Goal: Task Accomplishment & Management: Use online tool/utility

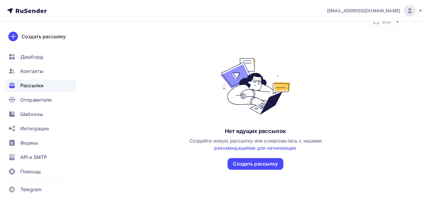
scroll to position [23, 0]
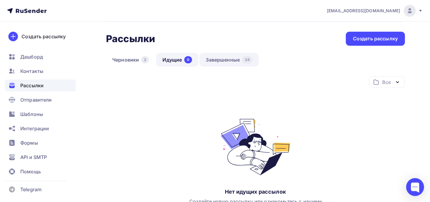
click at [213, 59] on link "Завершенные 34" at bounding box center [228, 60] width 59 height 14
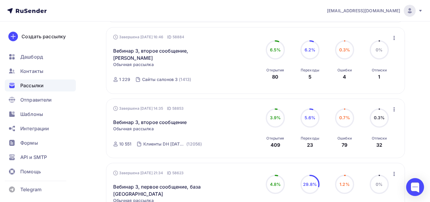
scroll to position [219, 0]
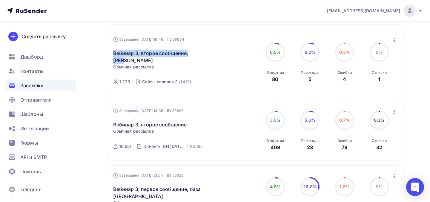
drag, startPoint x: 203, startPoint y: 56, endPoint x: 111, endPoint y: 56, distance: 91.9
click at [111, 56] on div "Завершена 10.09.2025, 16:46 ID 58884 Вебинар 3, второе сообщение, Надя Статисти…" at bounding box center [255, 63] width 299 height 67
copy link "Вебинар 3, второе сообщение, [PERSON_NAME]"
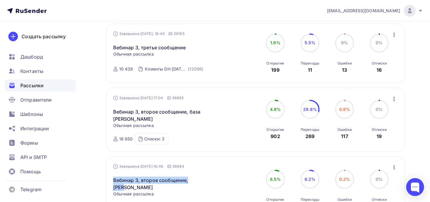
scroll to position [23, 0]
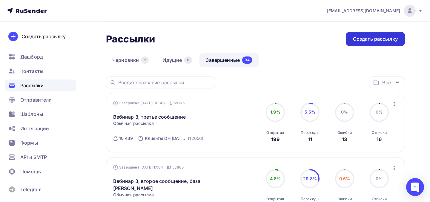
click at [365, 43] on div "Создать рассылку" at bounding box center [375, 39] width 59 height 14
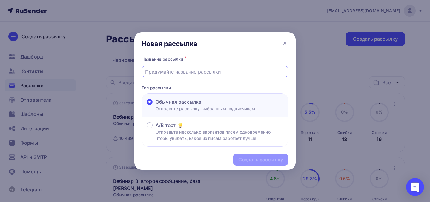
click at [228, 74] on input "text" at bounding box center [215, 71] width 140 height 7
paste input "Вебинар 3, второе сообщение, [PERSON_NAME]"
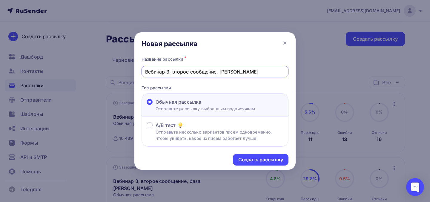
click at [182, 72] on input "Вебинар 3, второе сообщение, [PERSON_NAME]" at bounding box center [215, 71] width 140 height 7
type input "Вебинар 3, третье сообщение, [PERSON_NAME]"
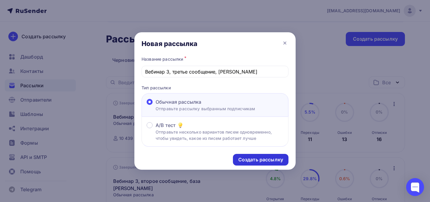
click at [252, 161] on div "Создать рассылку" at bounding box center [260, 159] width 45 height 7
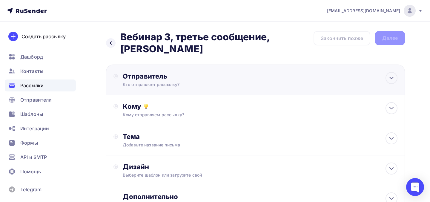
click at [183, 81] on div "Кто отправляет рассылку?" at bounding box center [181, 84] width 116 height 6
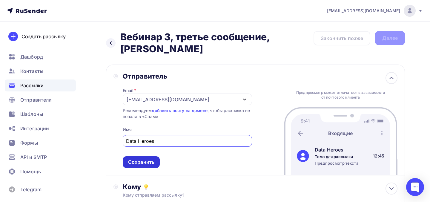
type input "Data Heroes"
click at [141, 158] on div "Сохранить" at bounding box center [141, 161] width 26 height 7
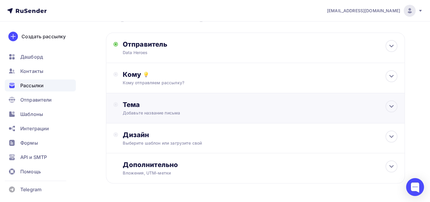
scroll to position [39, 0]
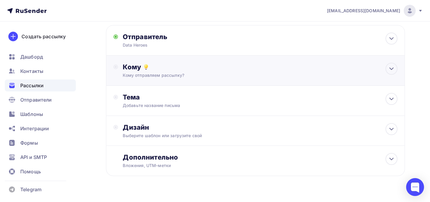
click at [163, 72] on div "Кому отправляем рассылку?" at bounding box center [246, 75] width 247 height 6
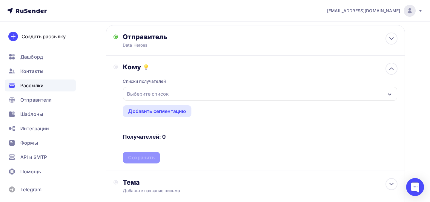
click at [171, 87] on div "Выберите список" at bounding box center [260, 94] width 274 height 14
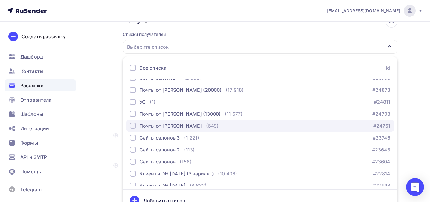
scroll to position [0, 0]
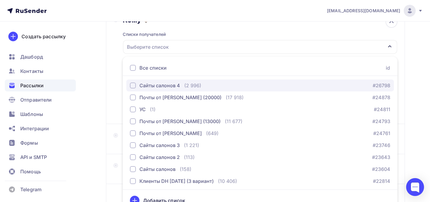
click at [176, 82] on div "Сайты салонов 4" at bounding box center [159, 85] width 41 height 7
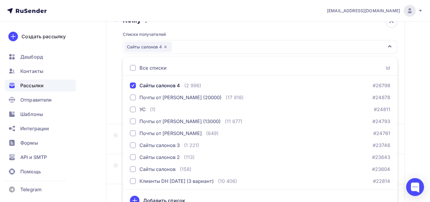
click at [114, 80] on div "Кому Списки получателей Сайты салонов 4 Все списки id Сайты салонов 4 (2 996) #…" at bounding box center [255, 66] width 284 height 101
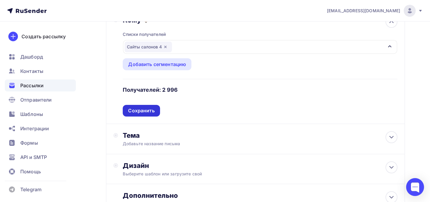
click at [153, 107] on div "Сохранить" at bounding box center [141, 110] width 26 height 7
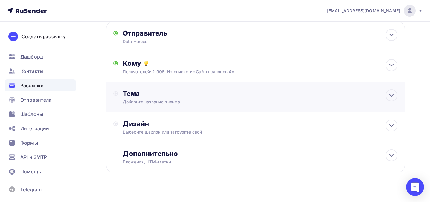
click at [156, 99] on div "Добавьте название письма" at bounding box center [176, 102] width 106 height 6
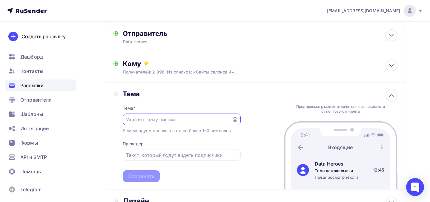
paste input "Вы платите за рекламу, чтобы терять клиентов в чате?"
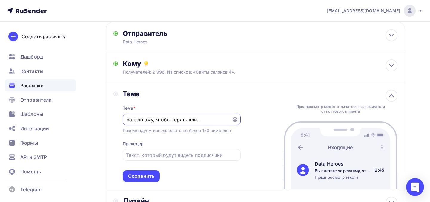
type input "Вы платите за рекламу, чтобы терять клиентов в чате?"
click at [144, 151] on input "text" at bounding box center [181, 154] width 111 height 7
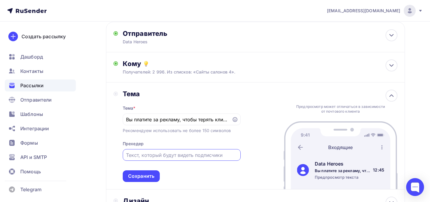
paste input "Привести клиента дорого, но теряется он не из-за цены"
type input "Привести клиента дорого, но теряется он не из-за цены"
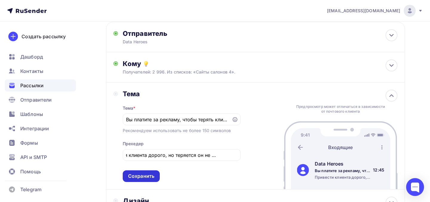
click at [137, 172] on div "Сохранить" at bounding box center [141, 175] width 26 height 7
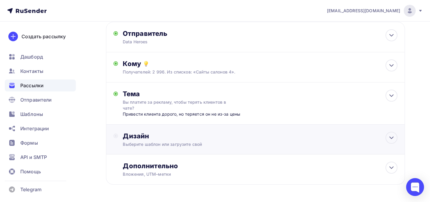
click at [151, 141] on div "Выберите шаблон или загрузите свой" at bounding box center [246, 144] width 247 height 6
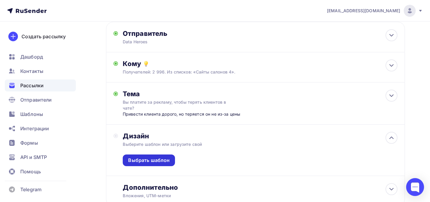
click at [151, 155] on div "Выбрать шаблон" at bounding box center [149, 160] width 52 height 12
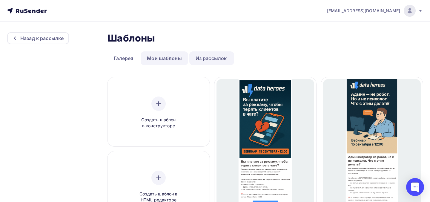
click at [166, 56] on link "Мои шаблоны" at bounding box center [164, 58] width 47 height 14
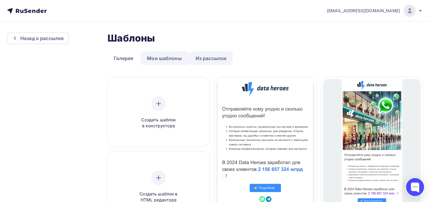
click at [205, 57] on link "Из рассылок" at bounding box center [211, 58] width 44 height 14
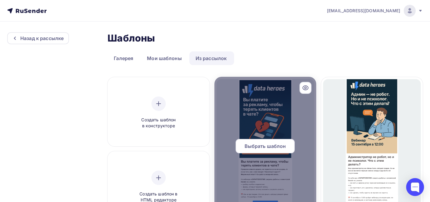
click at [252, 117] on div at bounding box center [265, 148] width 102 height 143
click at [264, 147] on span "Выбрать шаблон" at bounding box center [264, 145] width 41 height 7
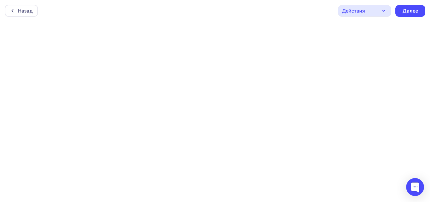
scroll to position [1, 0]
click at [409, 12] on div "Далее" at bounding box center [410, 9] width 16 height 7
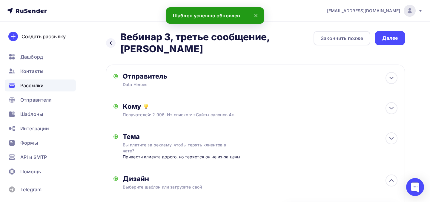
click at [385, 39] on div "Далее" at bounding box center [390, 38] width 16 height 7
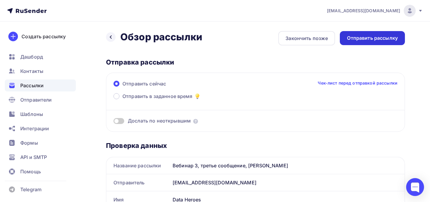
click at [374, 37] on div "Отправить рассылку" at bounding box center [372, 38] width 51 height 7
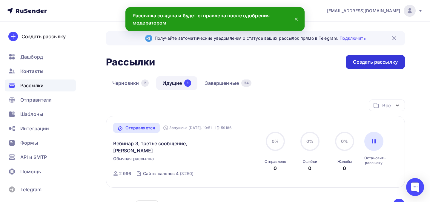
click at [360, 63] on div "Создать рассылку" at bounding box center [375, 61] width 45 height 7
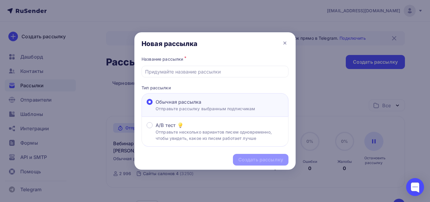
click at [311, 87] on div at bounding box center [215, 101] width 430 height 202
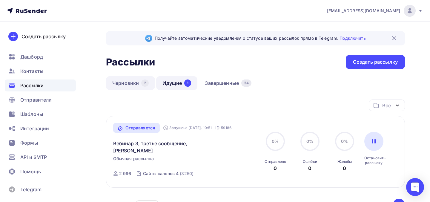
click at [133, 82] on link "Черновики 2" at bounding box center [130, 83] width 49 height 14
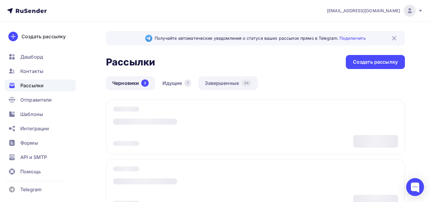
click at [221, 80] on link "Завершенные 34" at bounding box center [227, 83] width 59 height 14
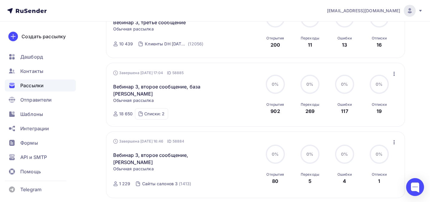
scroll to position [129, 0]
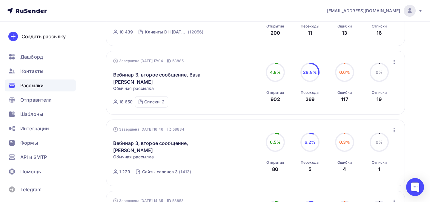
click at [186, 87] on div "Завершена 10.09.2025, 17:04 ID 58885 Вебинар 3, второе сообщение, база Сергея С…" at bounding box center [181, 83] width 136 height 50
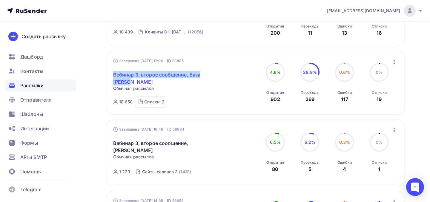
drag, startPoint x: 110, startPoint y: 70, endPoint x: 134, endPoint y: 82, distance: 26.4
click at [134, 82] on div "Завершена 10.09.2025, 17:04 ID 58885 Вебинар 3, второе сообщение, база Сергея С…" at bounding box center [255, 83] width 299 height 64
copy link "Вебинар 3, второе сообщение, база [PERSON_NAME]"
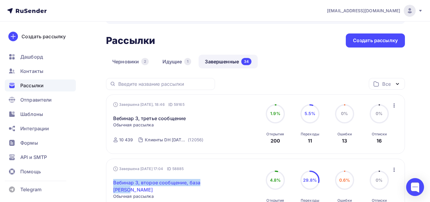
scroll to position [0, 0]
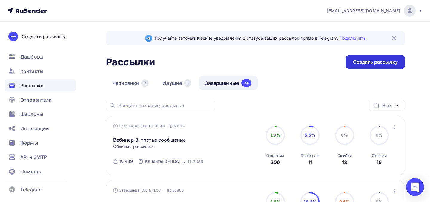
click at [350, 60] on div "Создать рассылку" at bounding box center [375, 62] width 59 height 14
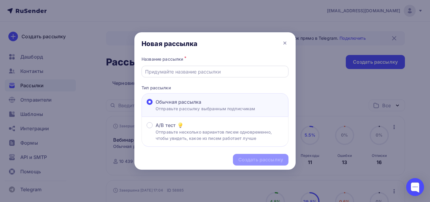
click at [233, 68] on input "text" at bounding box center [215, 71] width 140 height 7
paste input "Вебинар 3, второе сообщение, база [PERSON_NAME]"
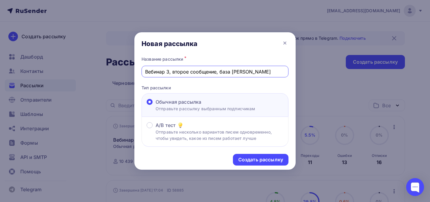
click at [177, 72] on input "Вебинар 3, второе сообщение, база [PERSON_NAME]" at bounding box center [215, 71] width 140 height 7
type input "Вебинар 3, третье сообщение, база Сергея"
click at [245, 161] on div "Создать рассылку" at bounding box center [260, 159] width 45 height 7
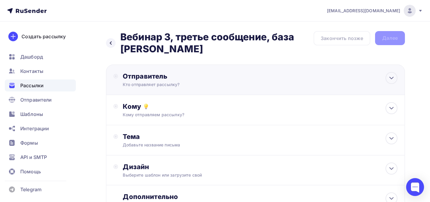
click at [212, 85] on div "Кто отправляет рассылку?" at bounding box center [181, 84] width 116 height 6
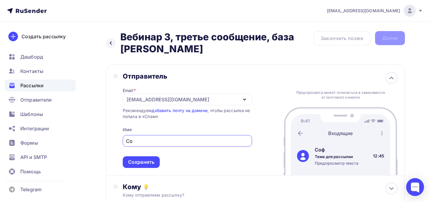
type input "С"
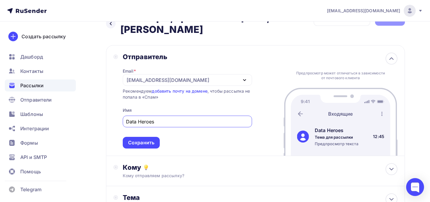
scroll to position [31, 0]
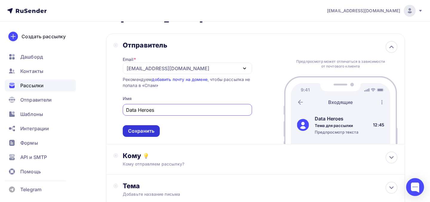
type input "Data Heroes"
click at [148, 133] on div "Сохранить" at bounding box center [141, 130] width 26 height 7
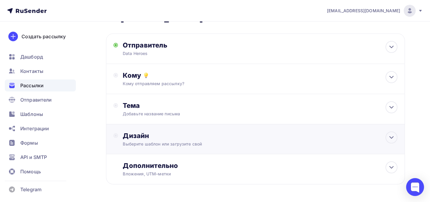
scroll to position [53, 0]
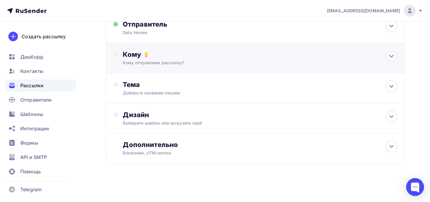
click at [169, 56] on div "Кому" at bounding box center [260, 54] width 275 height 8
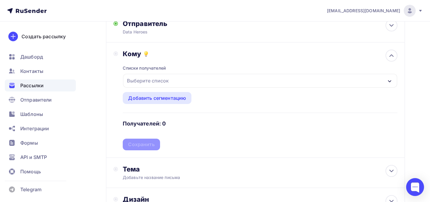
click at [177, 79] on div "Выберите список" at bounding box center [260, 81] width 274 height 14
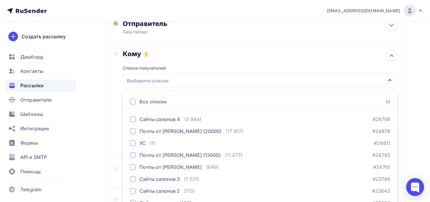
scroll to position [96, 0]
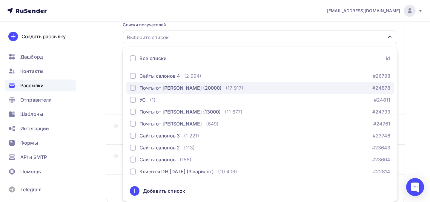
click at [181, 87] on div "Почты от [PERSON_NAME] (20000)" at bounding box center [180, 87] width 82 height 7
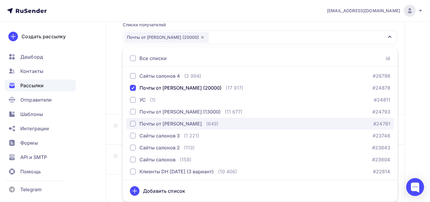
click at [173, 126] on div "Почты от [PERSON_NAME]" at bounding box center [170, 123] width 62 height 7
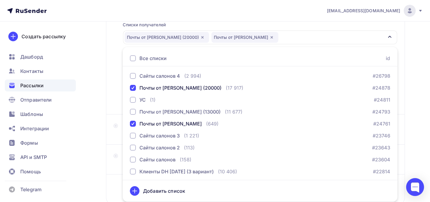
click at [110, 93] on div "Кому Списки получателей Почты от Теймурова (20000) Почты от Теймурова Все списк…" at bounding box center [255, 56] width 299 height 115
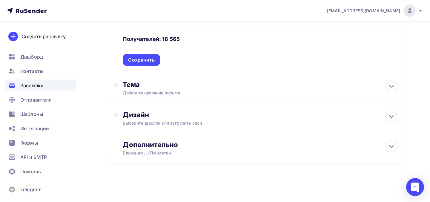
click at [146, 59] on div "Сохранить" at bounding box center [141, 59] width 26 height 7
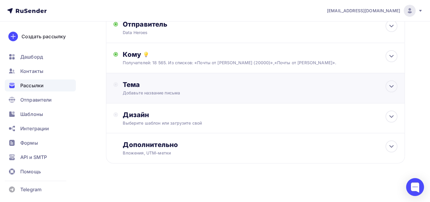
click at [152, 92] on div "Добавьте название письма" at bounding box center [176, 93] width 106 height 6
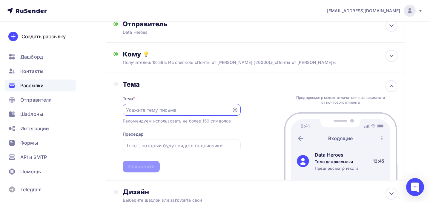
scroll to position [0, 0]
click at [163, 113] on input "text" at bounding box center [177, 109] width 102 height 7
click at [155, 147] on input "text" at bounding box center [181, 145] width 111 height 7
paste input "Привести клиента дорого, но теряется он не из-за цены"
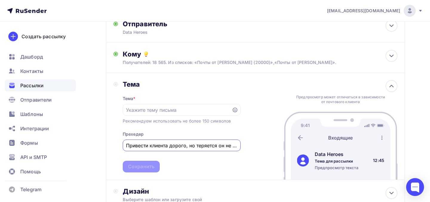
scroll to position [0, 21]
type input "Привести клиента дорого, но теряется он не из-за цены"
click at [154, 110] on input "text" at bounding box center [177, 109] width 102 height 7
paste input "Вы платите за рекламу, чтобы терять клиентов в чате?"
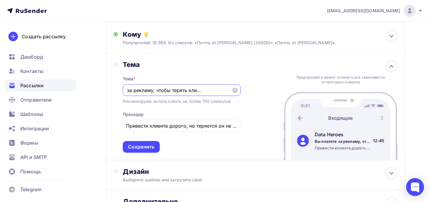
scroll to position [86, 0]
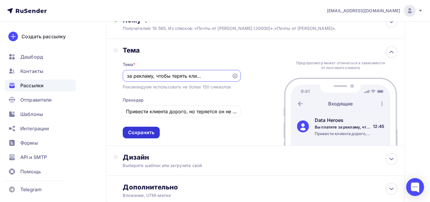
type input "Вы платите за рекламу, чтобы терять клиентов в чате?"
click at [142, 130] on div "Сохранить" at bounding box center [141, 133] width 37 height 12
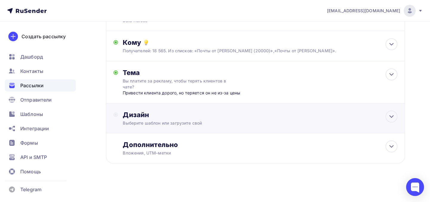
click at [144, 127] on div "Дизайн Выберите шаблон или загрузите свой" at bounding box center [255, 121] width 284 height 22
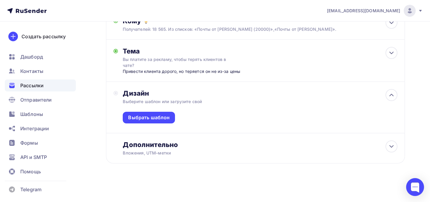
scroll to position [86, 0]
click at [149, 112] on div "Выбрать шаблон" at bounding box center [149, 118] width 52 height 12
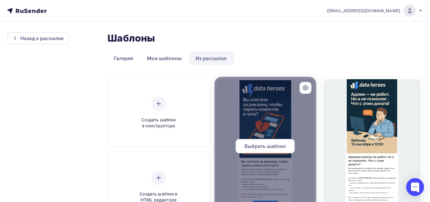
click at [311, 121] on div at bounding box center [265, 148] width 102 height 143
click at [282, 144] on span "Выбрать шаблон" at bounding box center [264, 145] width 41 height 7
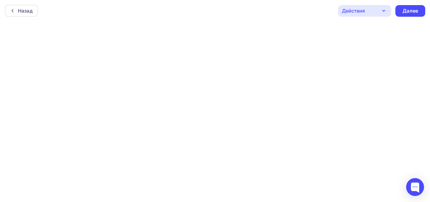
scroll to position [1, 0]
click at [401, 10] on div "Далее" at bounding box center [410, 10] width 30 height 12
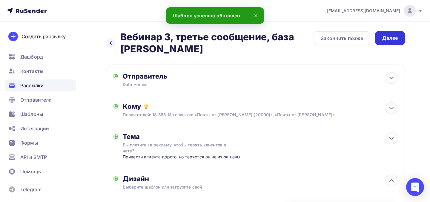
click at [393, 41] on div "Далее" at bounding box center [390, 38] width 30 height 14
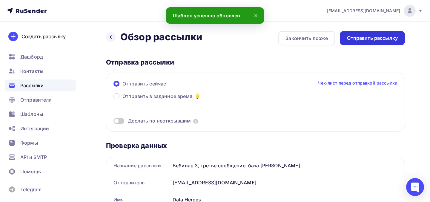
click at [380, 38] on div "Отправить рассылку" at bounding box center [372, 38] width 51 height 7
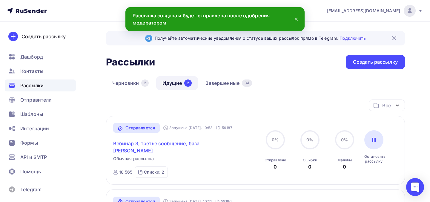
scroll to position [93, 0]
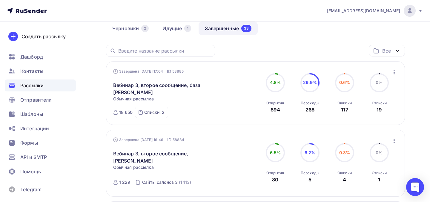
scroll to position [53, 0]
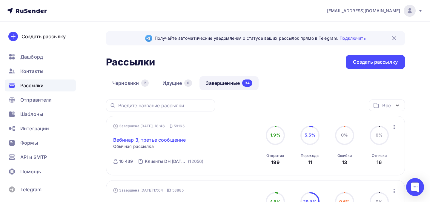
scroll to position [20, 0]
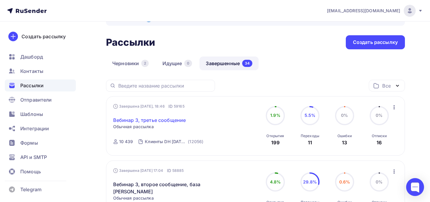
click at [170, 122] on link "Вебинар 3, третье сообщение" at bounding box center [149, 119] width 73 height 7
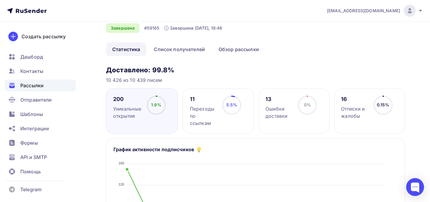
scroll to position [21, 0]
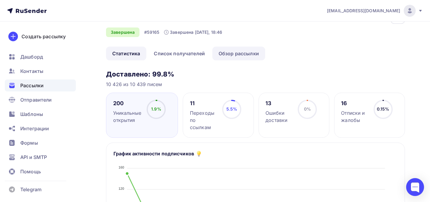
click at [232, 60] on link "Обзор рассылки" at bounding box center [238, 54] width 53 height 14
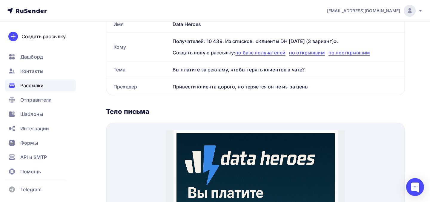
scroll to position [161, 0]
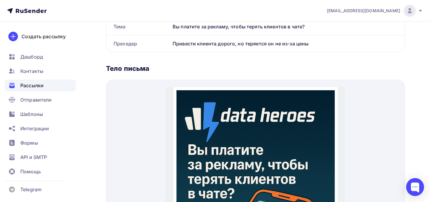
click at [229, 28] on div "Вы платите за рекламу, чтобы терять клиентов в чате?" at bounding box center [287, 26] width 234 height 17
copy div "Вы платите за рекламу, чтобы терять клиентов в чате?"
click at [234, 42] on div "Привести клиента дорого, но теряется он не из-за цены" at bounding box center [287, 43] width 234 height 17
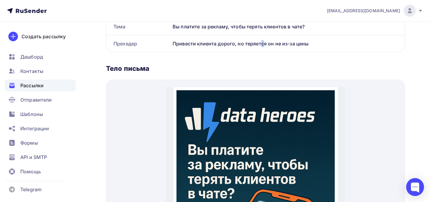
click at [234, 43] on div "Привести клиента дорого, но теряется он не из-за цены" at bounding box center [287, 43] width 234 height 17
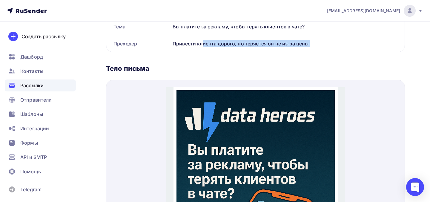
click at [234, 43] on div "Привести клиента дорого, но теряется он не из-за цены" at bounding box center [287, 43] width 234 height 17
copy div "Привести клиента дорого, но теряется он не из-за цены Название рассылки Отправи…"
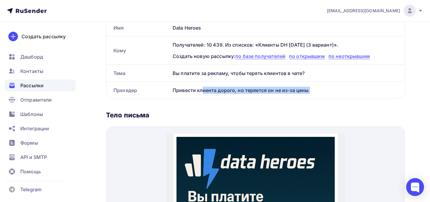
scroll to position [65, 0]
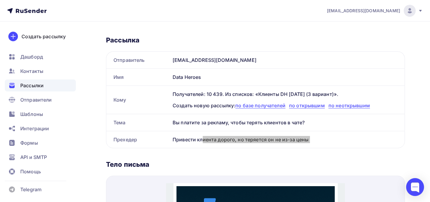
click at [0, 0] on nav "info@dataheroes.pro Аккаунт Тарифы Выйти Создать рассылку Дашборд Контакты Расс…" at bounding box center [215, 10] width 430 height 21
copy div "Привести клиента дорого, но теряется он не из-за цены Название рассылки Отправи…"
drag, startPoint x: 326, startPoint y: 123, endPoint x: 161, endPoint y: 122, distance: 165.0
click at [161, 122] on div "Тема Вы платите за рекламу, чтобы терять клиентов в чате?" at bounding box center [255, 122] width 298 height 17
copy div "Тема Вы платите за рекламу, чтобы терять клиентов в чате?"
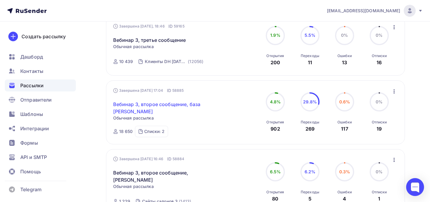
scroll to position [120, 0]
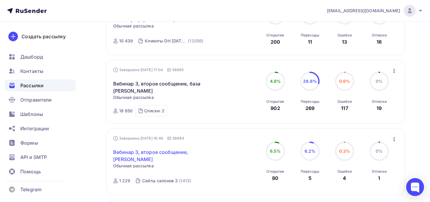
click at [179, 155] on link "Вебинар 3, второе сообщение, Надя" at bounding box center [164, 155] width 102 height 14
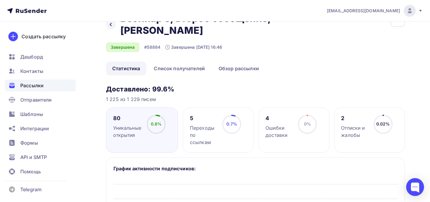
scroll to position [21, 0]
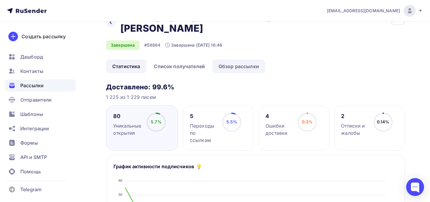
click at [238, 59] on link "Обзор рассылки" at bounding box center [238, 66] width 53 height 14
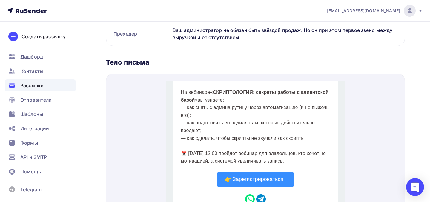
scroll to position [229, 0]
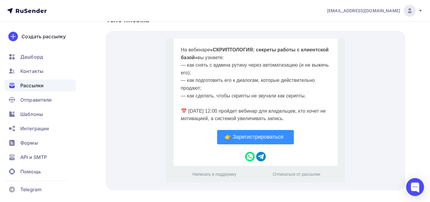
click at [229, 129] on span "👉 Зарегистрироваться" at bounding box center [253, 130] width 59 height 6
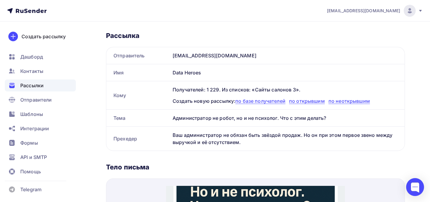
scroll to position [0, 0]
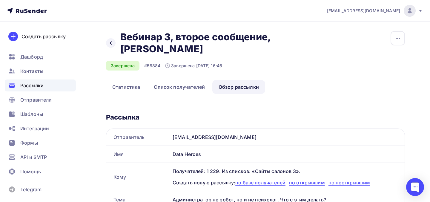
click at [116, 38] on div "Назад Вебинар 3, второе сообщение, Надя Вебинар 3, второе сообщение, Надя" at bounding box center [205, 43] width 199 height 24
click at [112, 41] on icon at bounding box center [110, 43] width 5 height 5
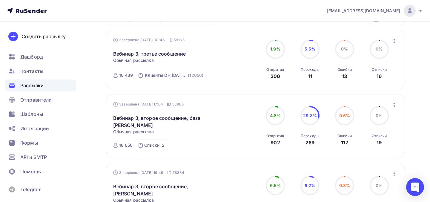
scroll to position [81, 0]
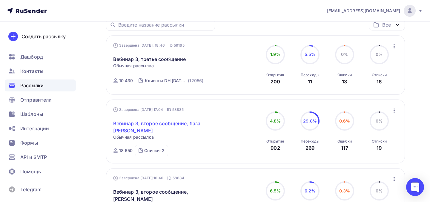
click at [182, 123] on link "Вебинар 3, второе сообщение, база [PERSON_NAME]" at bounding box center [164, 127] width 102 height 14
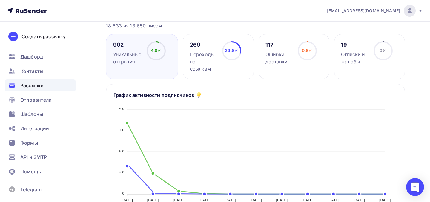
scroll to position [55, 0]
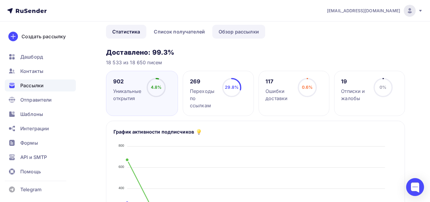
click at [224, 32] on link "Обзор рассылки" at bounding box center [238, 32] width 53 height 14
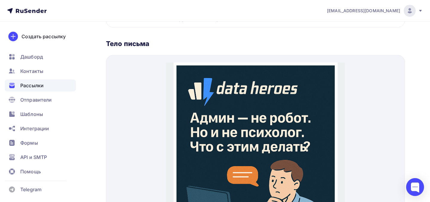
scroll to position [237, 0]
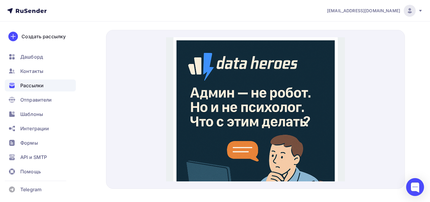
click at [249, 94] on img at bounding box center [255, 151] width 158 height 237
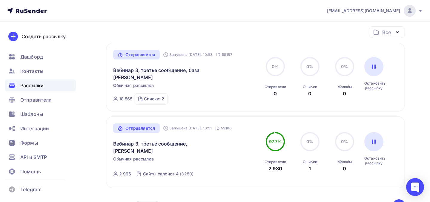
scroll to position [139, 0]
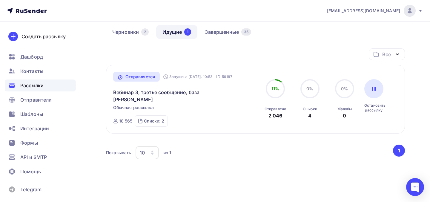
scroll to position [36, 0]
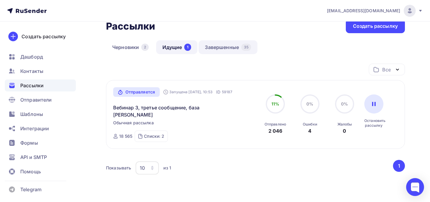
click at [225, 42] on link "Завершенные 35" at bounding box center [227, 47] width 59 height 14
